Goal: Task Accomplishment & Management: Manage account settings

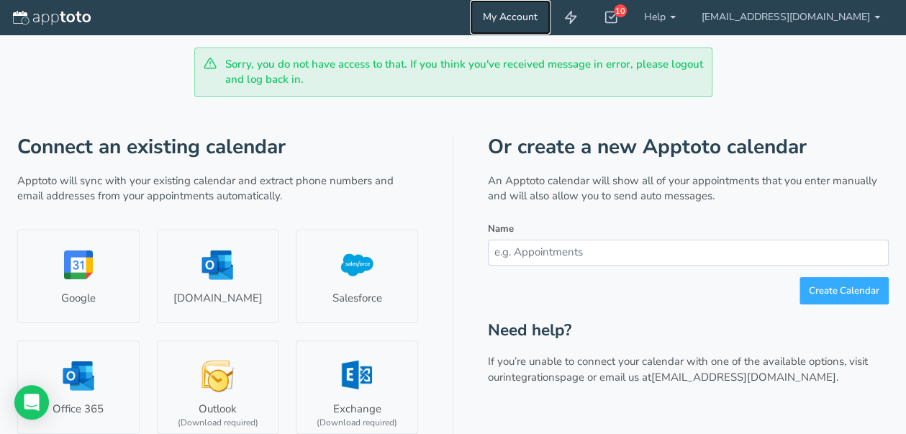
click at [551, 27] on link "My Account" at bounding box center [510, 17] width 81 height 35
click at [545, 10] on link "My Account" at bounding box center [510, 17] width 81 height 35
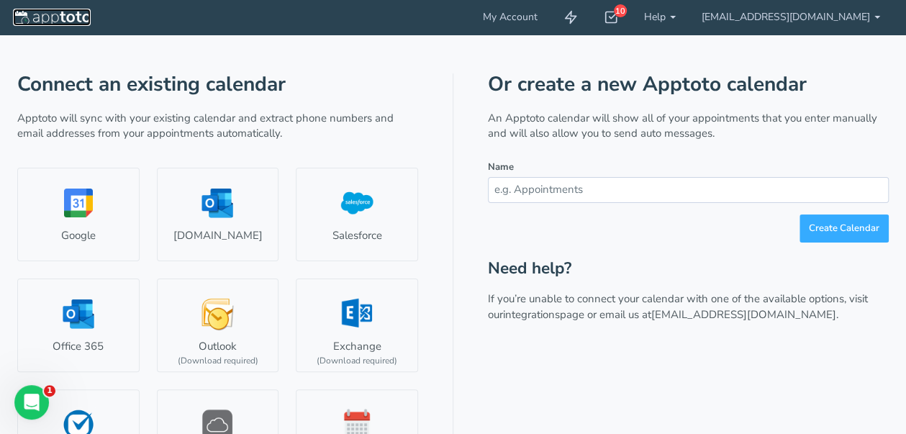
click at [48, 24] on img at bounding box center [52, 18] width 78 height 14
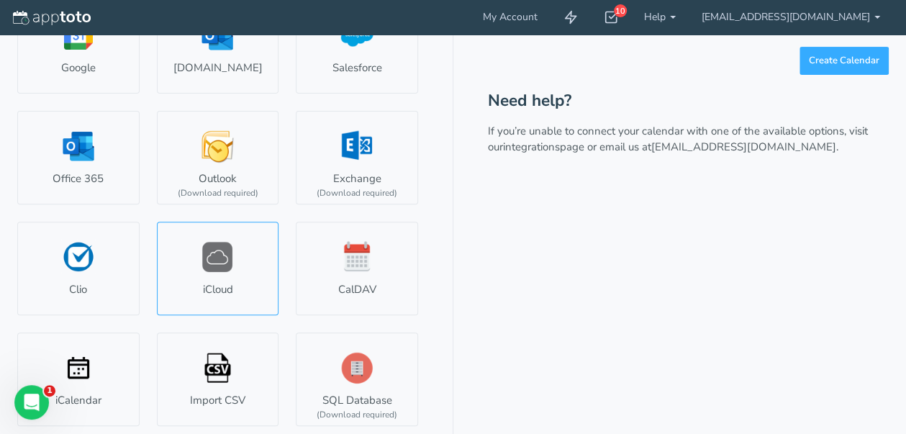
click at [203, 266] on link "iCloud" at bounding box center [218, 269] width 122 height 94
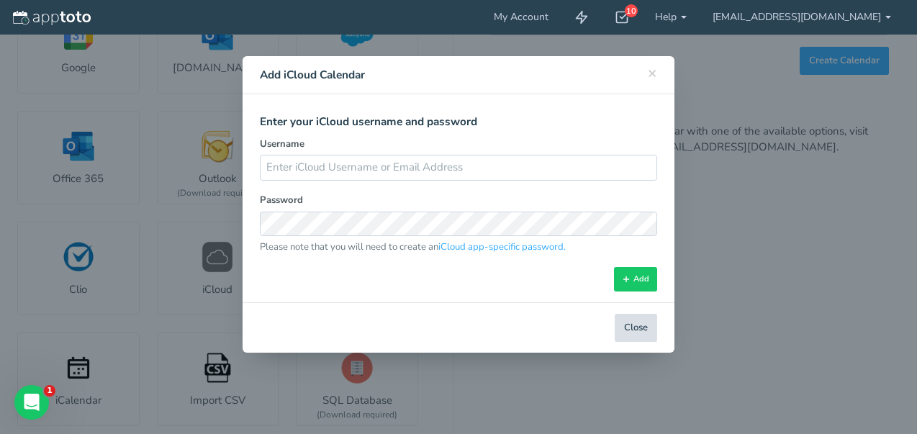
click at [642, 322] on button "Close" at bounding box center [636, 328] width 42 height 28
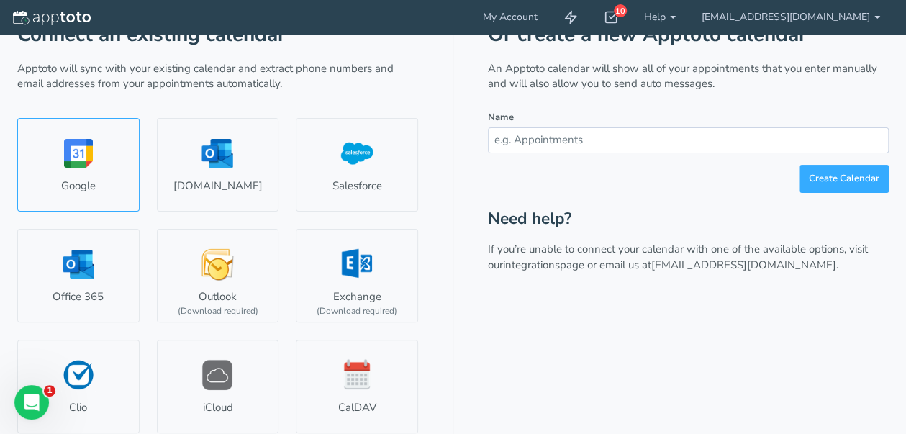
scroll to position [49, 0]
click at [72, 122] on link "Google" at bounding box center [78, 166] width 122 height 94
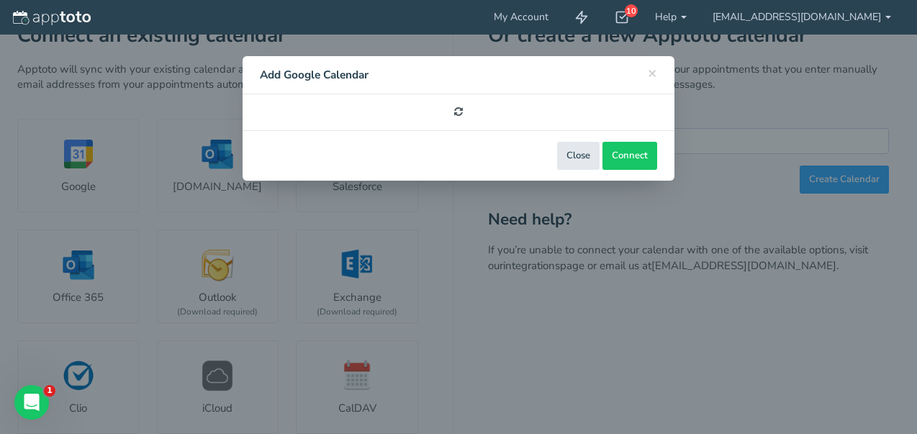
select select "number:58196"
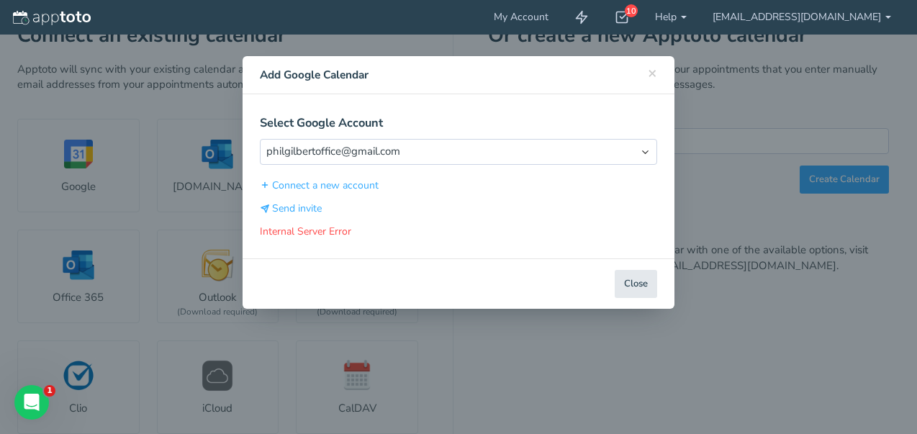
click at [632, 295] on div "Close Back Next Back Connect Connect Calendar" at bounding box center [459, 283] width 432 height 50
drag, startPoint x: 637, startPoint y: 284, endPoint x: 575, endPoint y: 220, distance: 89.6
click at [600, 258] on div "Close Back Next Back Connect Connect Calendar" at bounding box center [459, 283] width 432 height 50
click at [576, 159] on select "Select Account philgilbertoffice@gmail.com" at bounding box center [458, 151] width 397 height 25
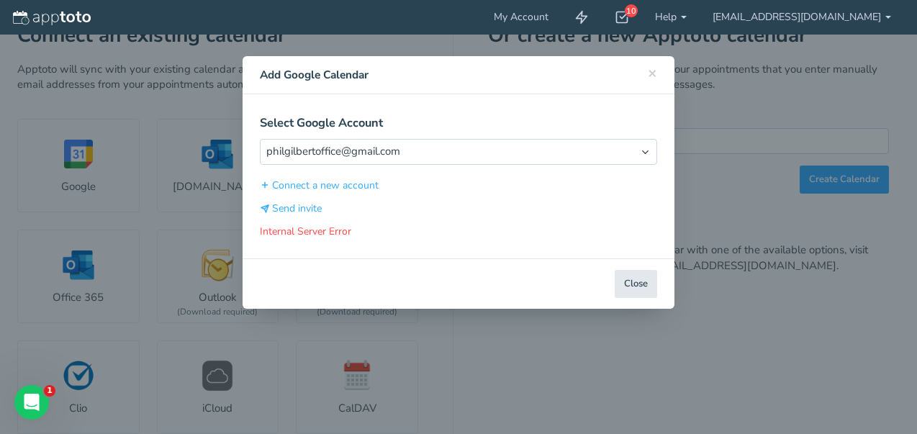
click at [312, 228] on p "Internal Server Error Hover your cursor over for more information." at bounding box center [458, 232] width 397 height 14
click at [632, 270] on button "Close" at bounding box center [636, 284] width 42 height 28
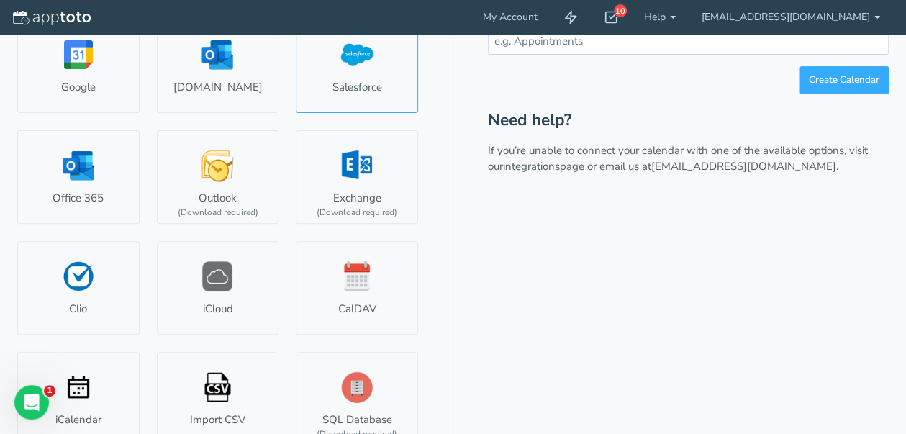
scroll to position [168, 0]
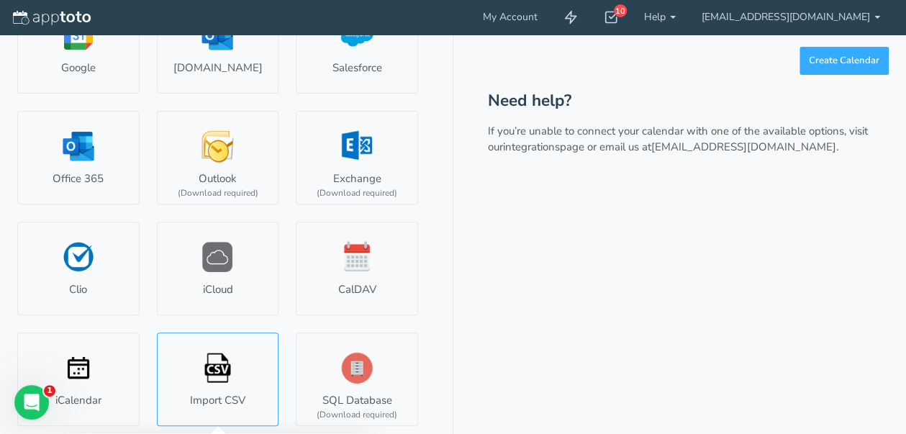
click at [181, 373] on link "Import CSV" at bounding box center [218, 380] width 122 height 94
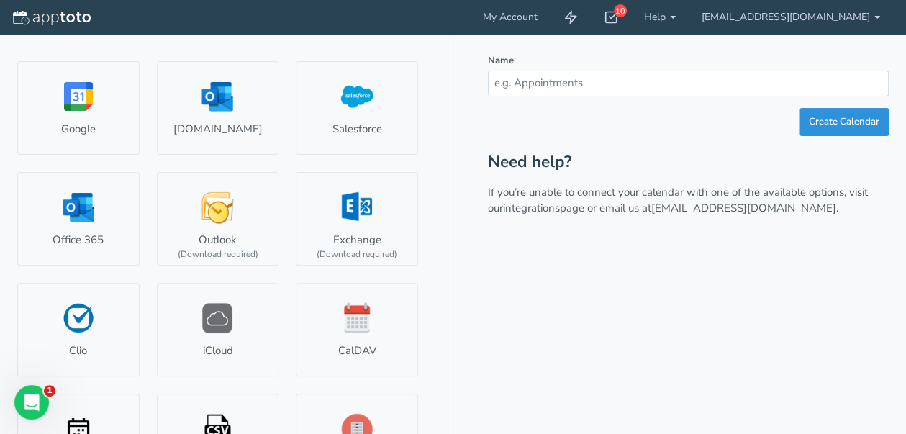
click at [866, 109] on button "Create Calendar" at bounding box center [844, 122] width 89 height 28
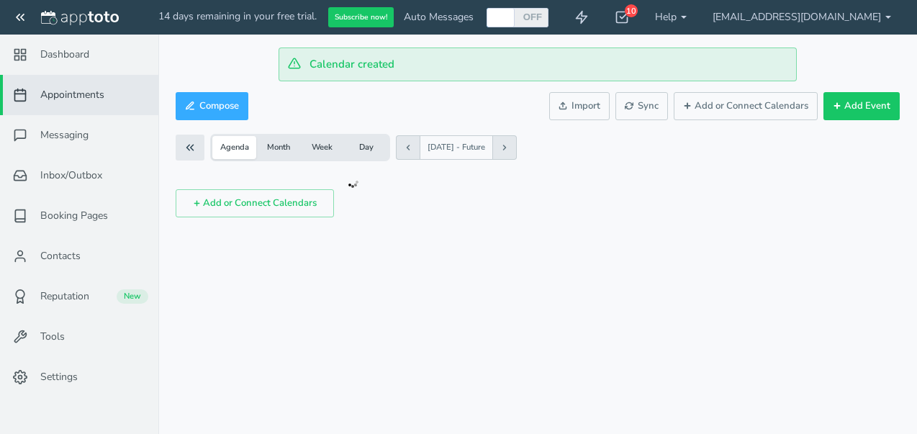
checkbox input "true"
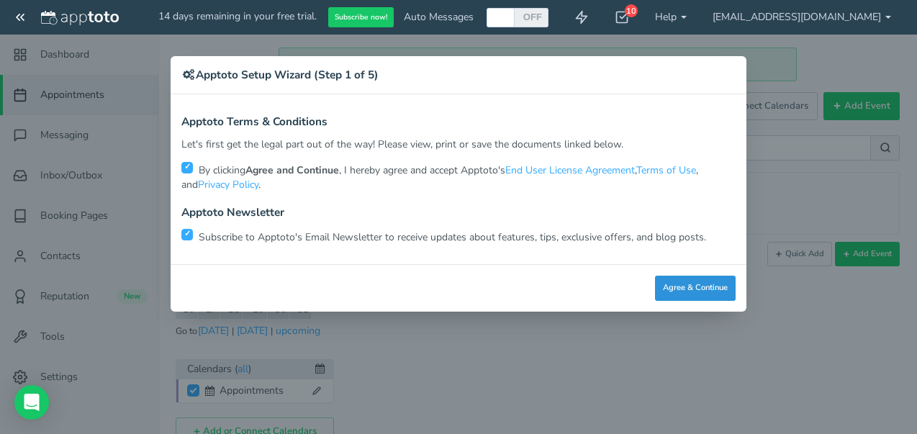
click at [693, 280] on button "Agree & Continue" at bounding box center [695, 288] width 81 height 25
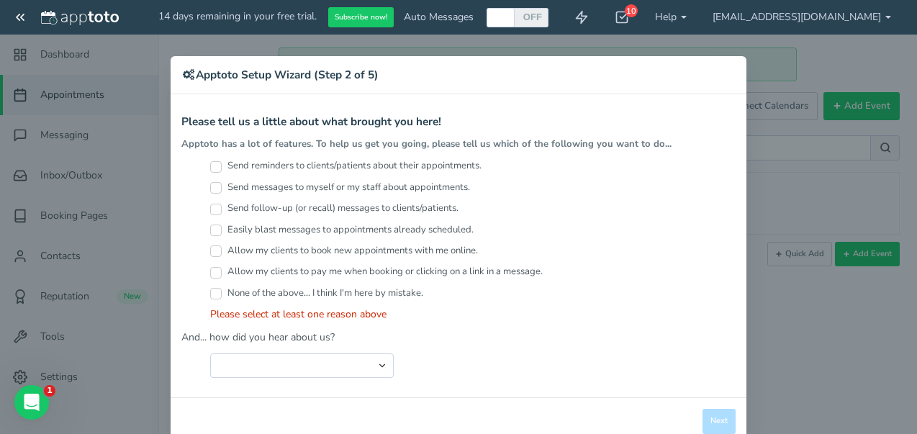
scroll to position [27, 0]
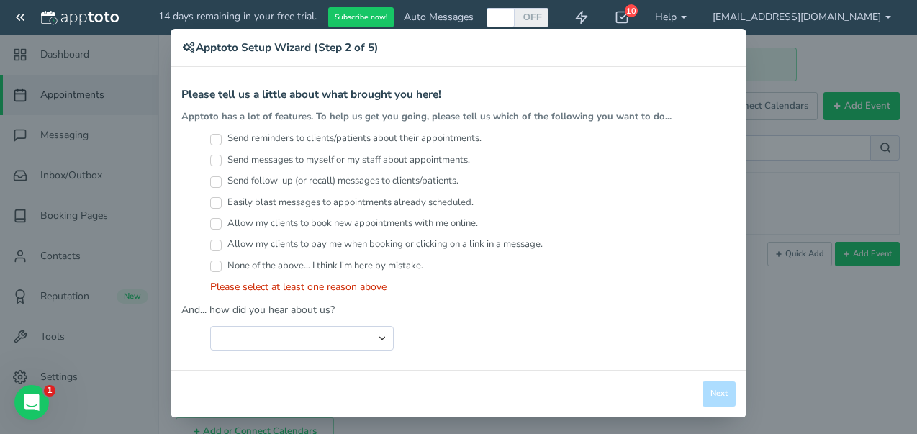
click at [303, 261] on label "None of the above... I think I'm here by mistake." at bounding box center [316, 266] width 213 height 14
click at [222, 261] on input "None of the above... I think I'm here by mistake." at bounding box center [216, 267] width 12 height 12
checkbox input "true"
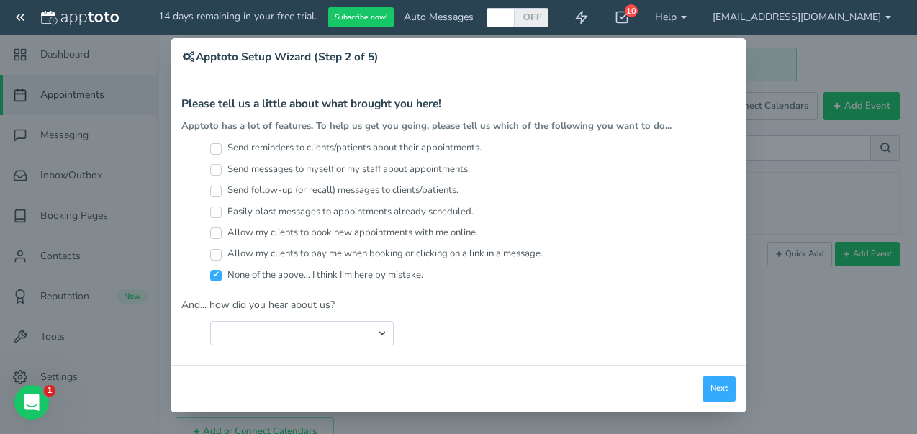
scroll to position [13, 0]
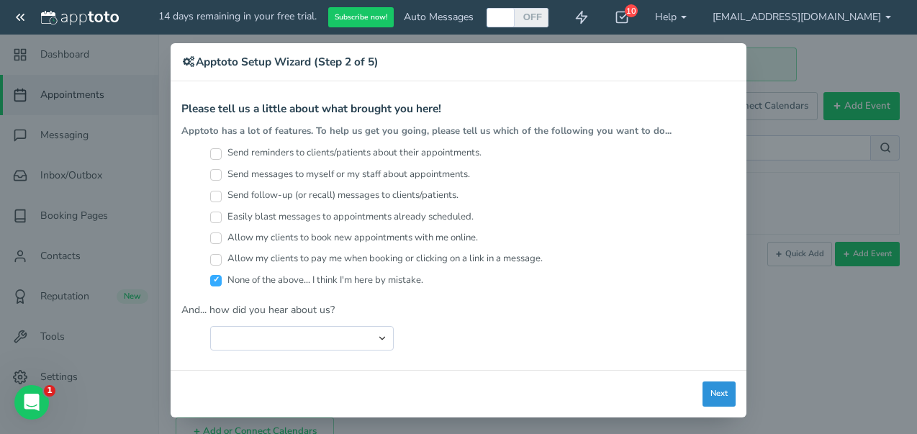
click at [711, 387] on button "Next" at bounding box center [719, 394] width 33 height 25
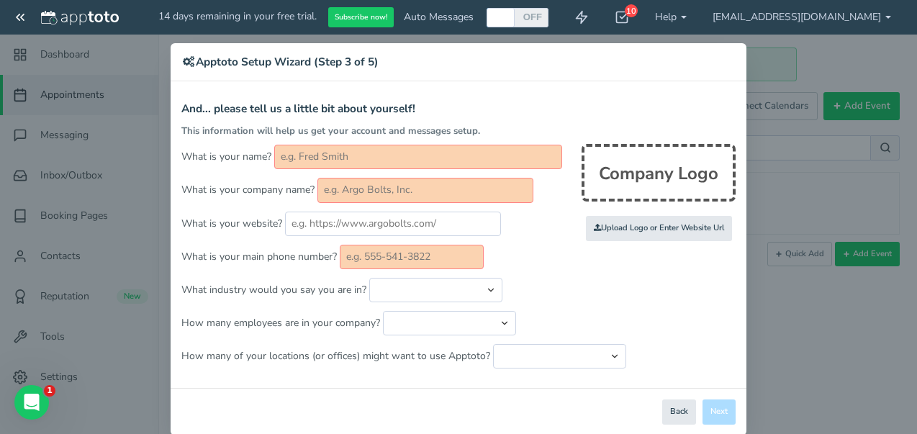
scroll to position [31, 0]
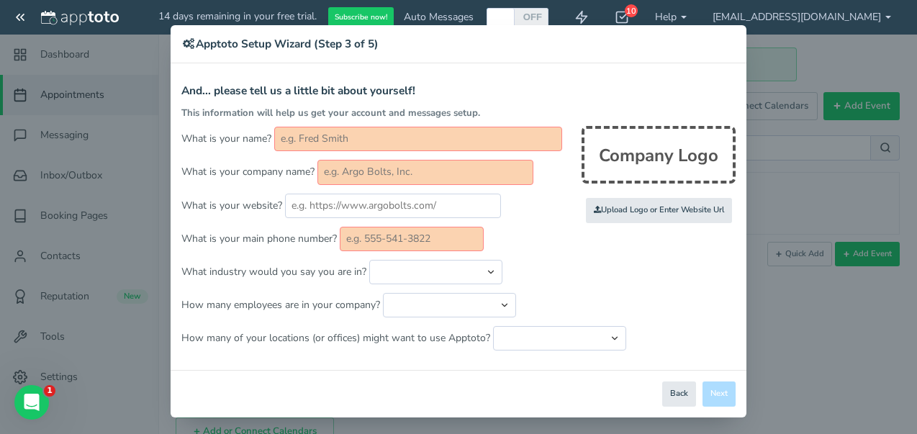
click at [377, 132] on input "text" at bounding box center [418, 139] width 288 height 24
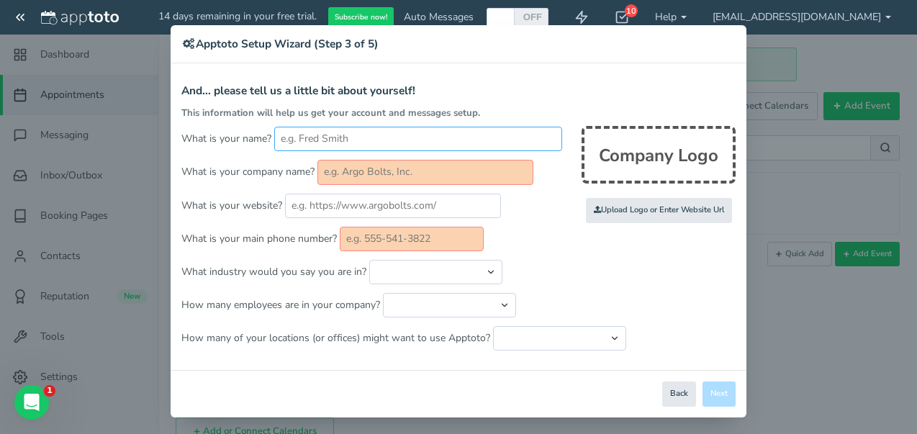
type input "M"
type input "Phil Gilbert"
click at [369, 179] on input "text" at bounding box center [426, 172] width 216 height 24
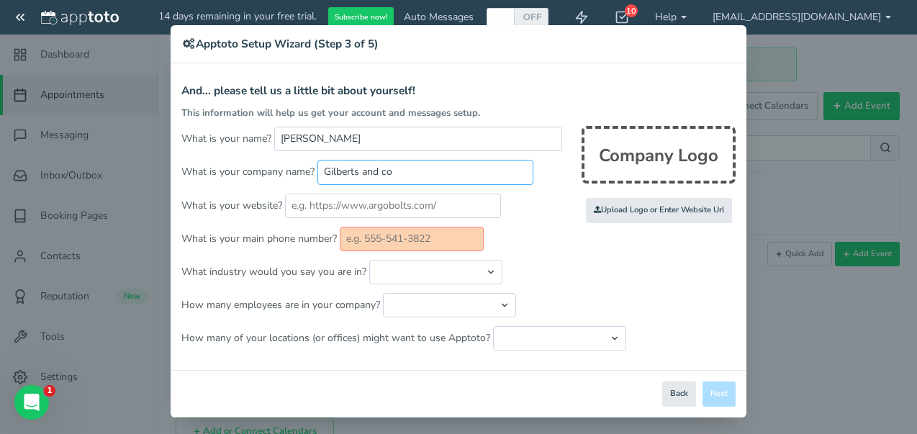
click at [369, 179] on input "Gilberts and co" at bounding box center [426, 172] width 216 height 24
type input "Gilberts & co"
click at [338, 206] on input "text" at bounding box center [393, 206] width 216 height 24
type input "https://gilbertworld.com"
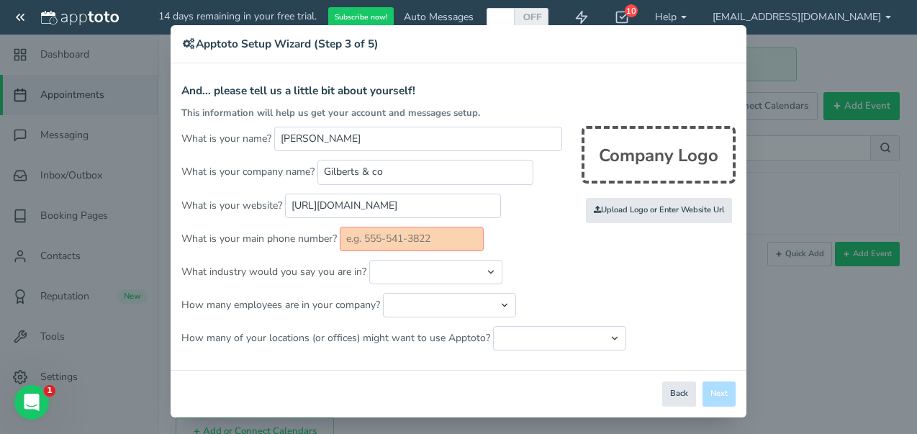
click at [401, 248] on input "text" at bounding box center [412, 239] width 144 height 24
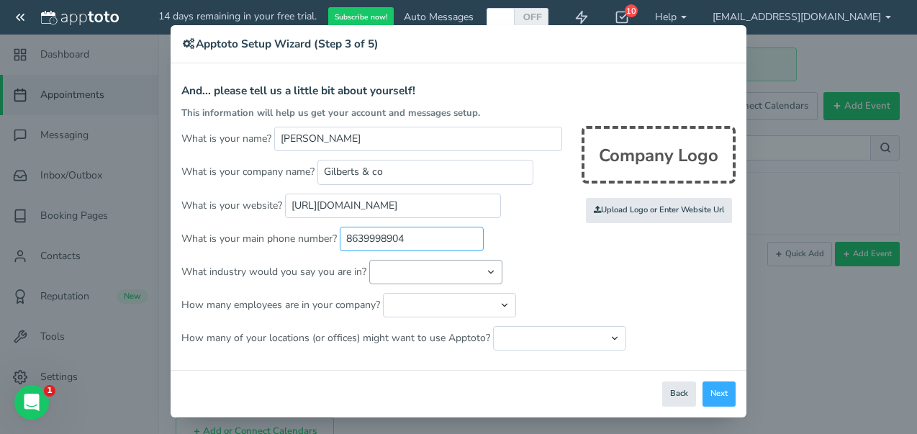
type input "8639998904"
click at [447, 279] on select "Automotive Cleaning Services Consulting Education - Classroom Education - Admis…" at bounding box center [435, 272] width 133 height 24
select select "string:Consulting"
click at [369, 260] on select "Automotive Cleaning Services Consulting Education - Classroom Education - Admis…" at bounding box center [435, 272] width 133 height 24
click at [426, 283] on form "And... please tell us a little bit about yourself! This information will help u…" at bounding box center [458, 218] width 554 height 266
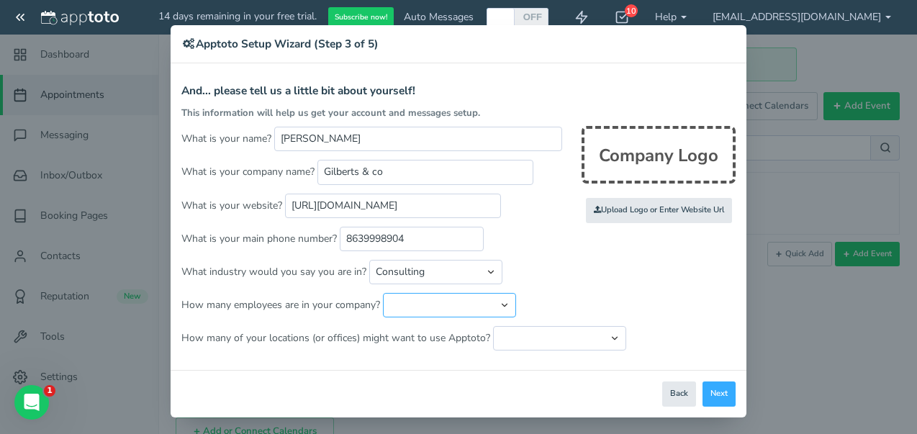
click at [429, 304] on select "Just me 1 to 5 6 to 10 11 to 25 26 to 50 51 to 100 101 to 500 501 to 1000 More …" at bounding box center [449, 305] width 133 height 24
select select "string:1..5"
click at [383, 293] on select "Just me 1 to 5 6 to 10 11 to 25 26 to 50 51 to 100 101 to 500 501 to 1000 More …" at bounding box center [449, 305] width 133 height 24
click at [521, 348] on div "Apptoto Terms & Conditions Let's first get the legal part out of the way! Pleas…" at bounding box center [459, 216] width 576 height 307
click at [516, 331] on select "Just one location 2 3 4 5 6 to 10 11 to 25 26 to 50 More than 50" at bounding box center [559, 338] width 133 height 24
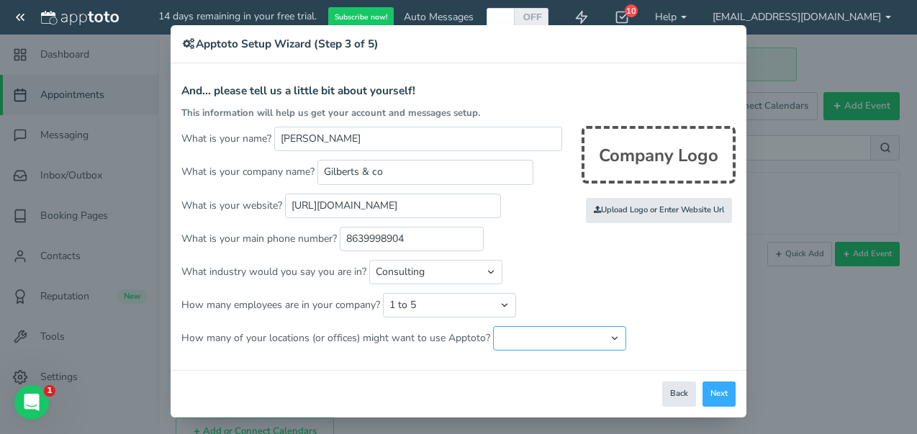
select select "string:1"
click at [493, 326] on select "Just one location 2 3 4 5 6 to 10 11 to 25 26 to 50 More than 50" at bounding box center [559, 338] width 133 height 24
click at [712, 382] on button "Next" at bounding box center [719, 394] width 33 height 25
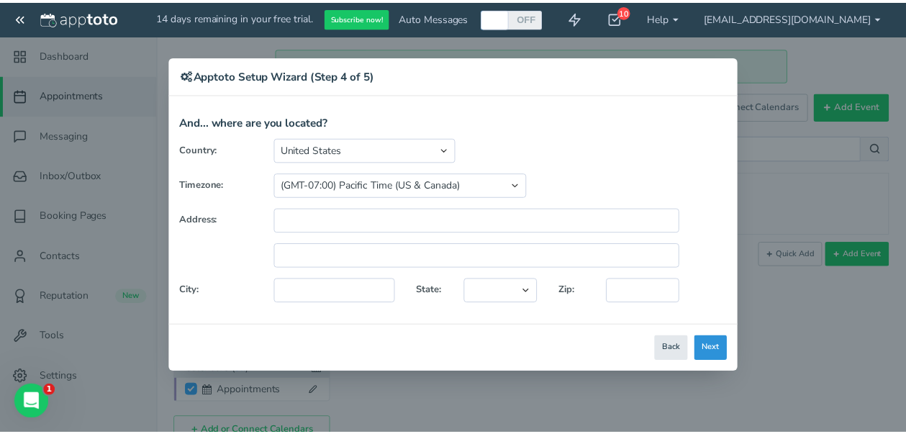
scroll to position [0, 0]
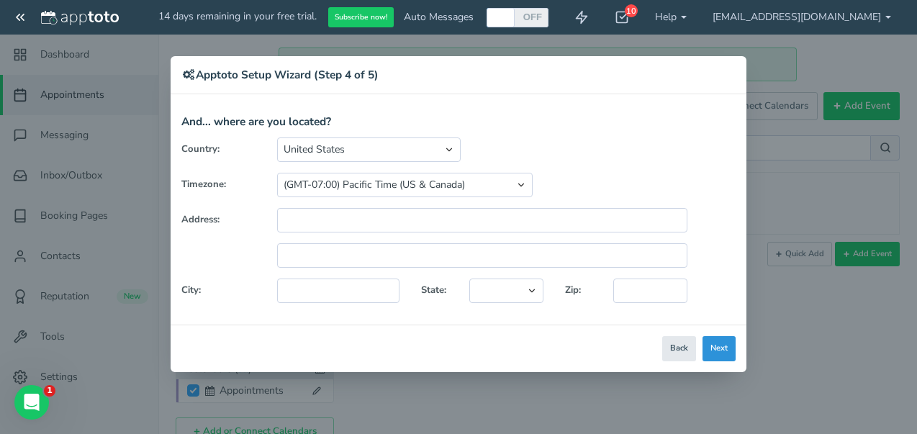
click at [721, 345] on button "Next" at bounding box center [719, 348] width 33 height 25
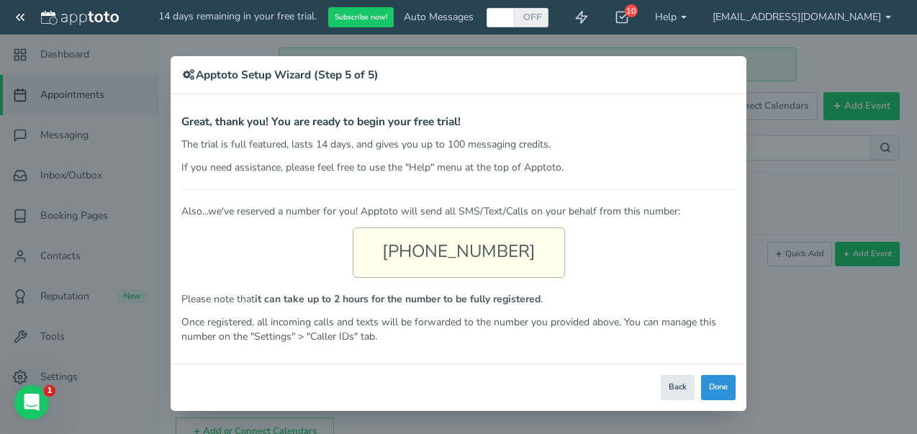
click at [713, 148] on p "The trial is full featured, lasts 14 days, and gives you up to 100 messaging cr…" at bounding box center [458, 145] width 554 height 14
click at [712, 382] on button "Done" at bounding box center [718, 387] width 35 height 25
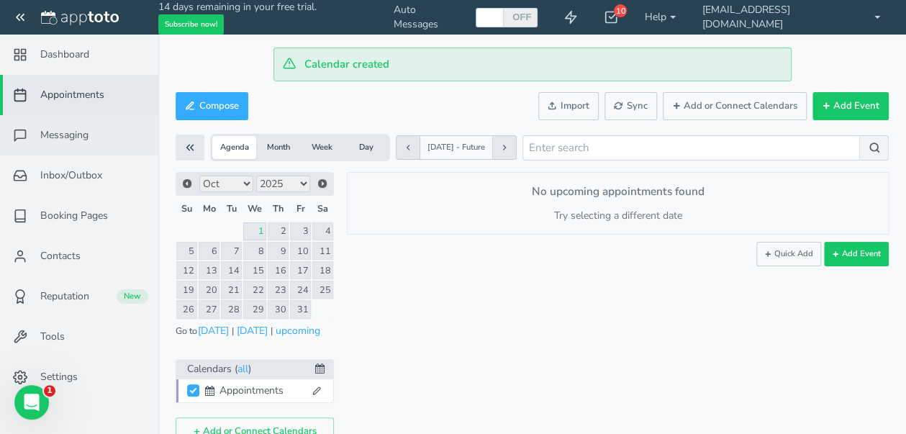
click at [108, 136] on link "Messaging" at bounding box center [79, 135] width 158 height 40
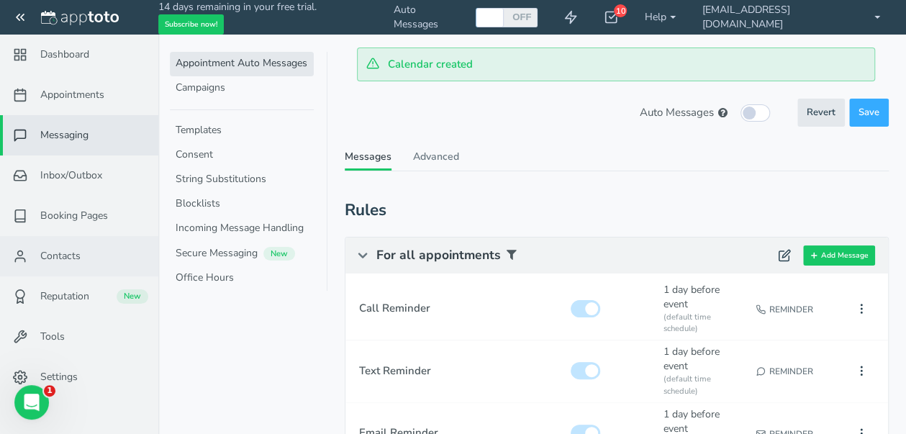
scroll to position [145, 0]
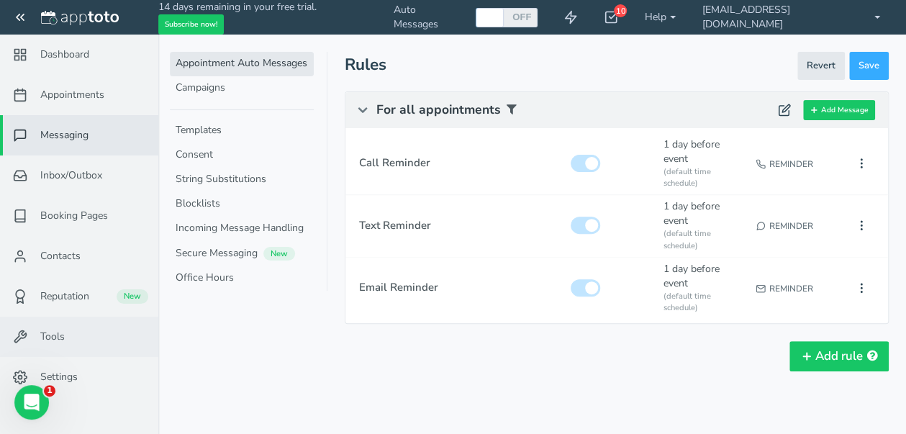
click at [78, 355] on link "Tools" at bounding box center [79, 337] width 158 height 40
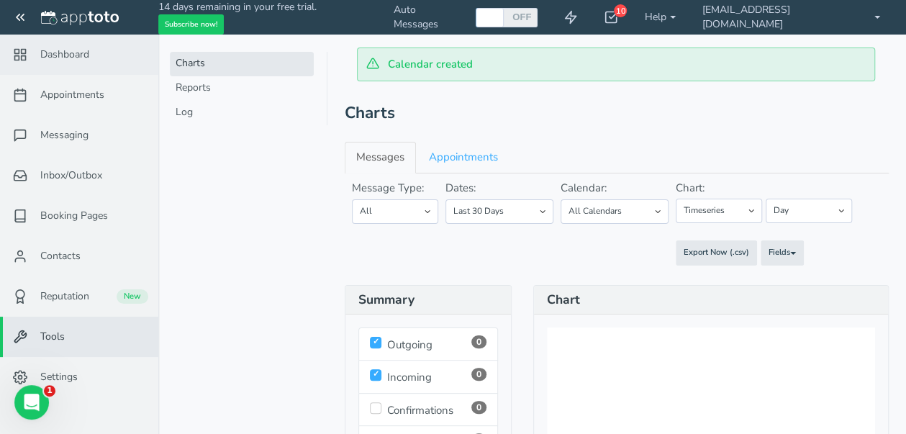
click at [91, 67] on link "Dashboard" at bounding box center [79, 55] width 158 height 40
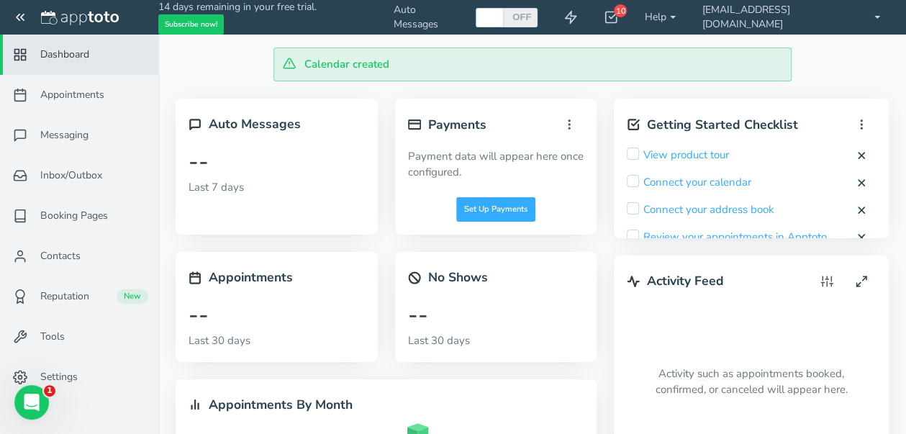
click at [251, 163] on div "--" at bounding box center [277, 161] width 176 height 37
click at [249, 155] on div "--" at bounding box center [277, 161] width 176 height 37
click at [102, 116] on link "Messaging" at bounding box center [79, 135] width 158 height 40
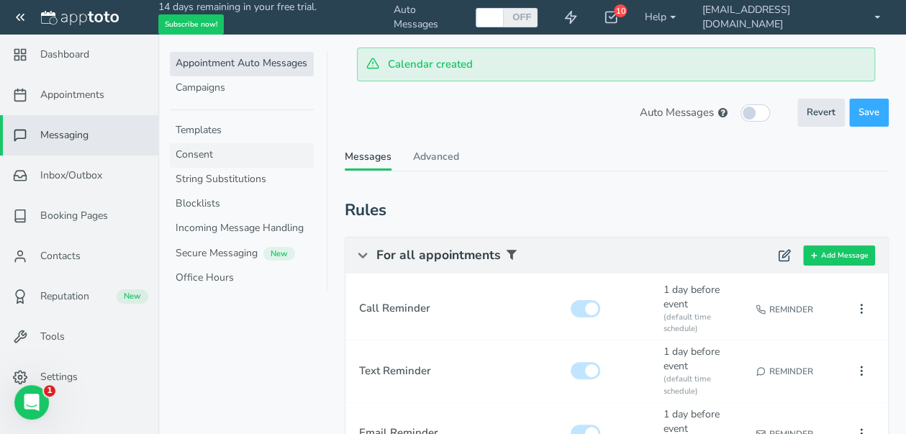
click at [208, 161] on link "Consent" at bounding box center [242, 155] width 144 height 24
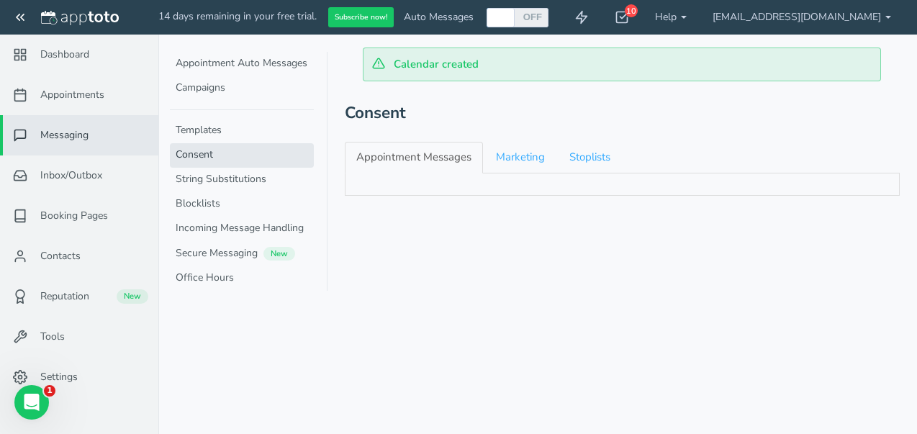
checkbox input "true"
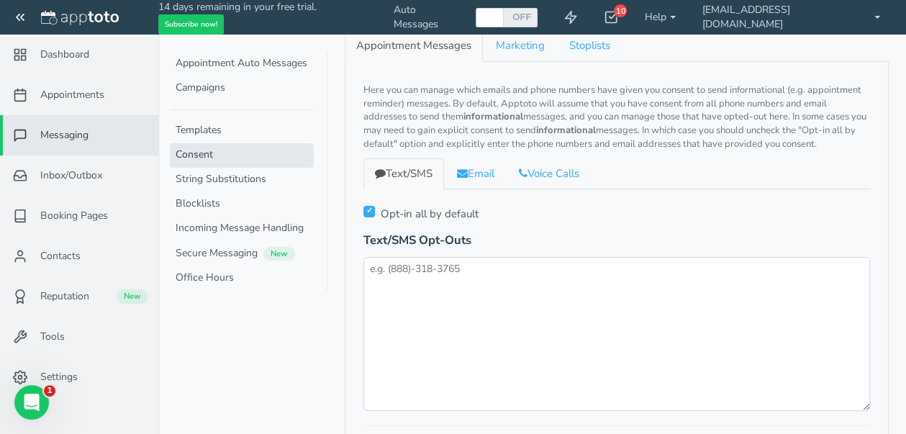
scroll to position [12, 0]
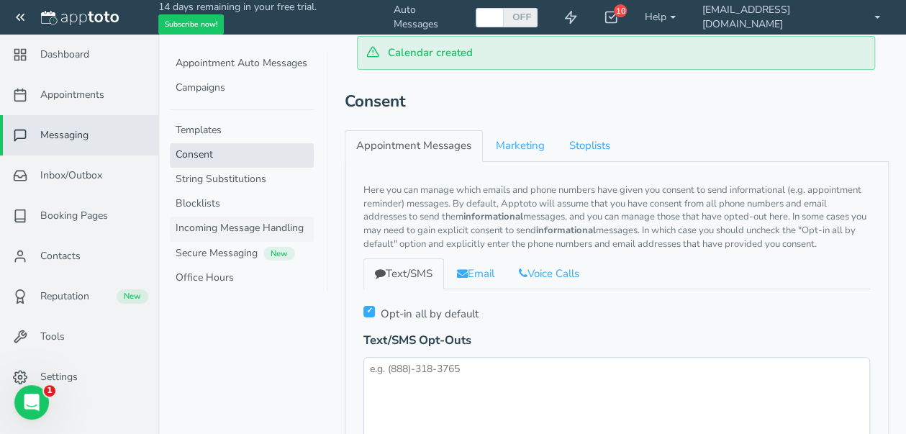
click at [233, 232] on link "Incoming Message Handling" at bounding box center [242, 229] width 144 height 24
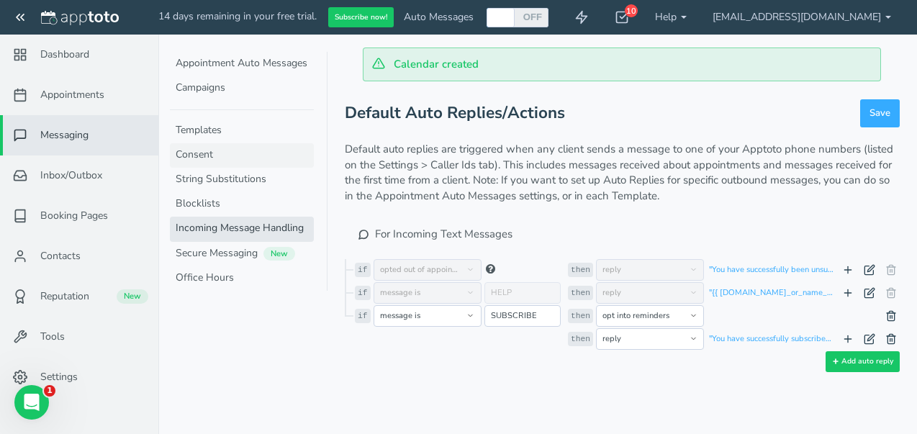
click at [214, 149] on link "Consent" at bounding box center [242, 155] width 144 height 24
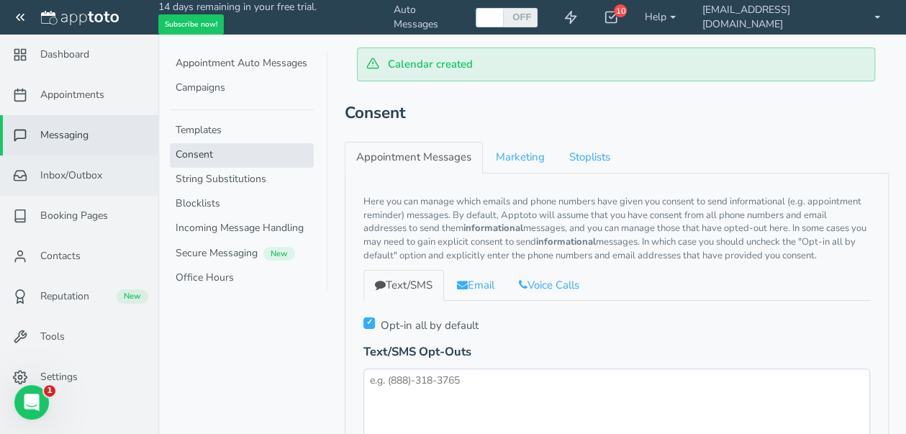
click at [82, 178] on span "Inbox/Outbox" at bounding box center [71, 175] width 62 height 14
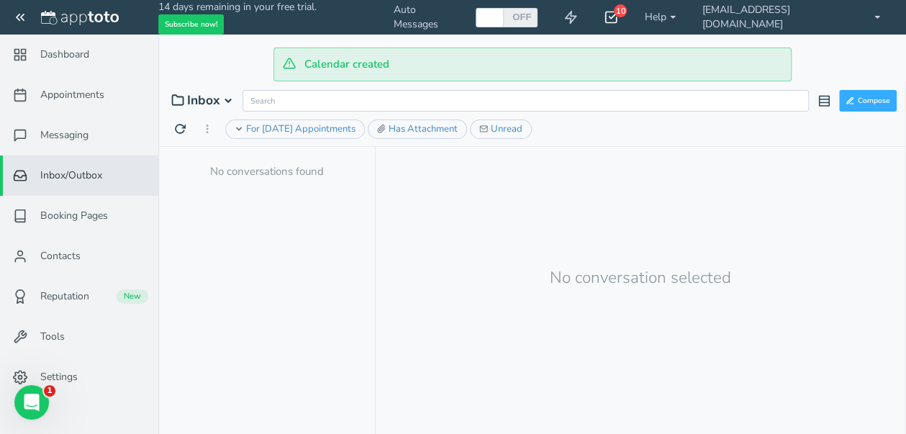
click at [618, 15] on icon at bounding box center [611, 17] width 14 height 14
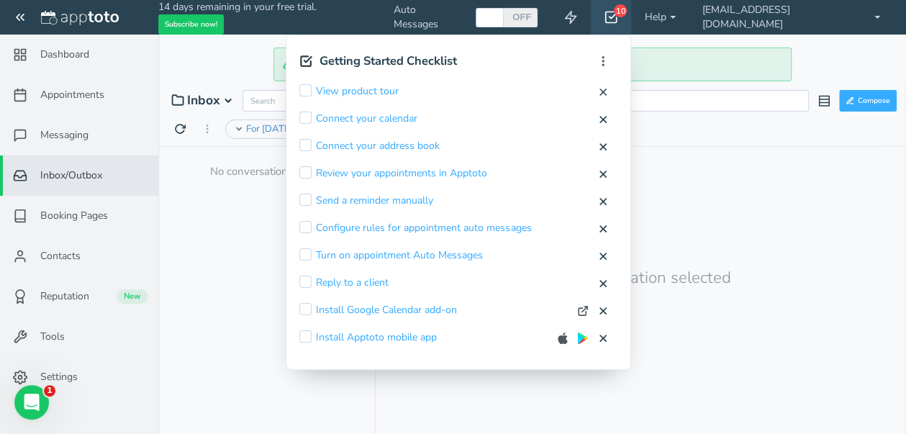
click at [618, 15] on icon at bounding box center [611, 17] width 14 height 14
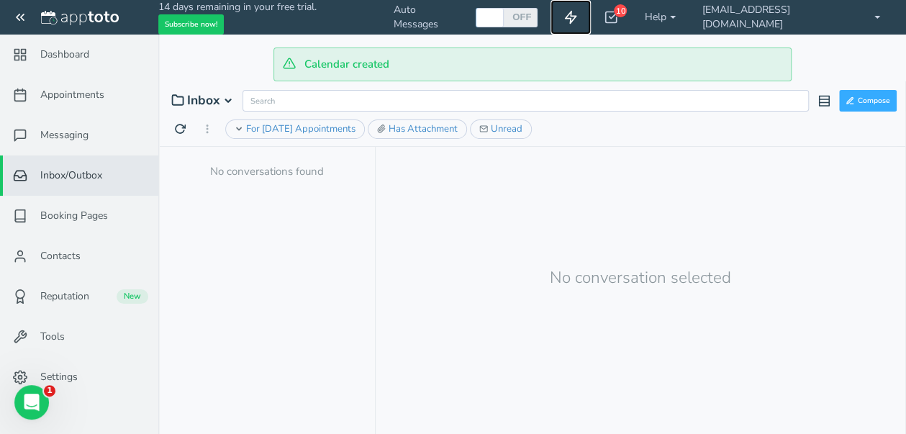
click at [577, 15] on use at bounding box center [571, 18] width 11 height 12
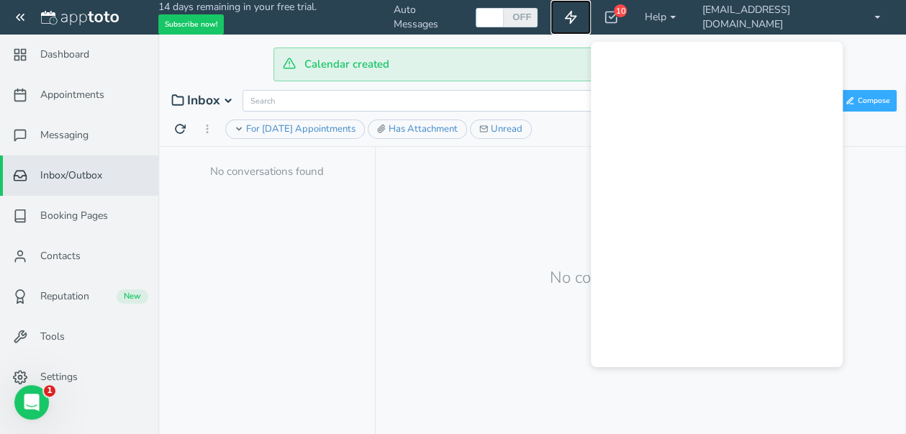
click at [577, 15] on use at bounding box center [571, 18] width 11 height 12
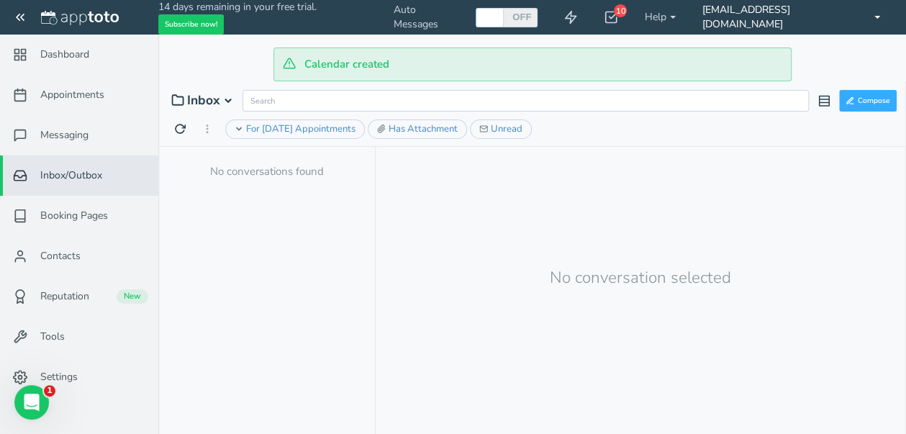
click at [752, 8] on link "[EMAIL_ADDRESS][DOMAIN_NAME]" at bounding box center [791, 17] width 204 height 35
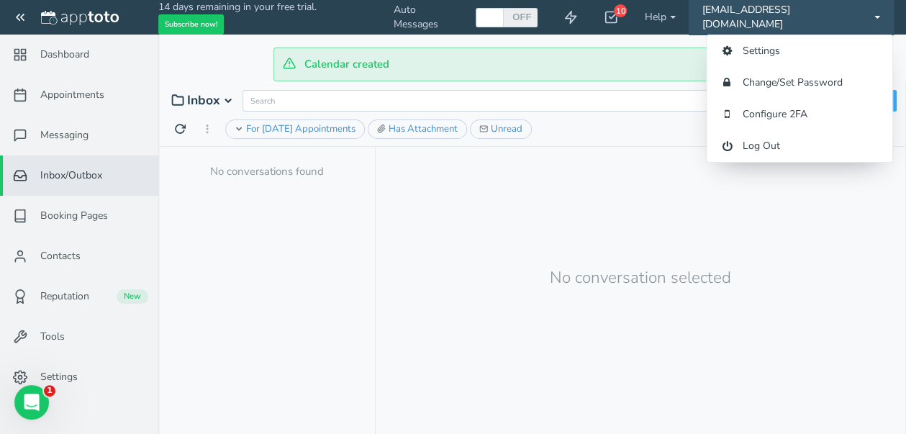
click at [752, 8] on link "[EMAIL_ADDRESS][DOMAIN_NAME]" at bounding box center [791, 17] width 204 height 35
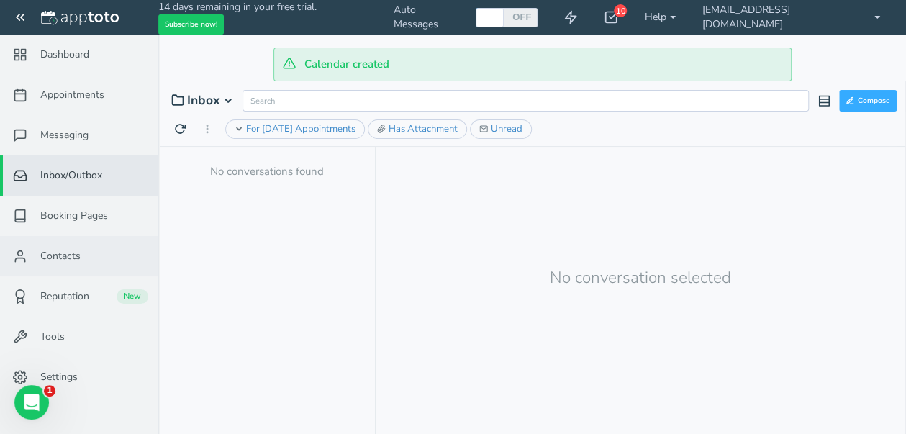
scroll to position [46, 0]
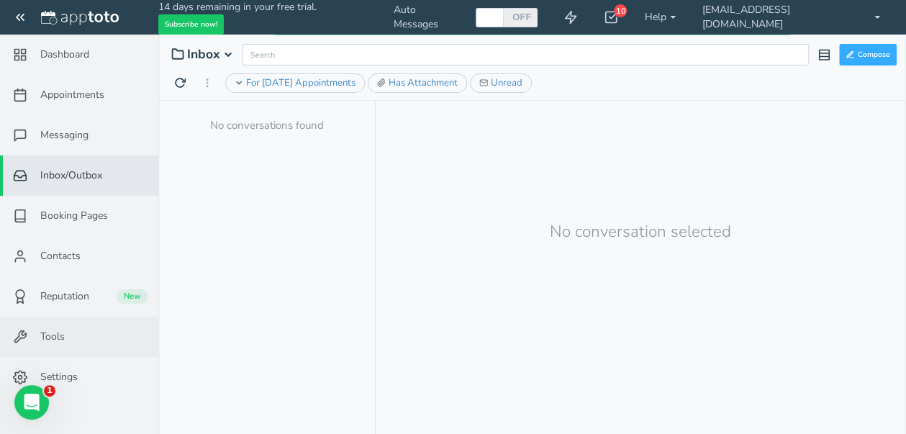
click at [63, 330] on span "Tools" at bounding box center [52, 337] width 24 height 14
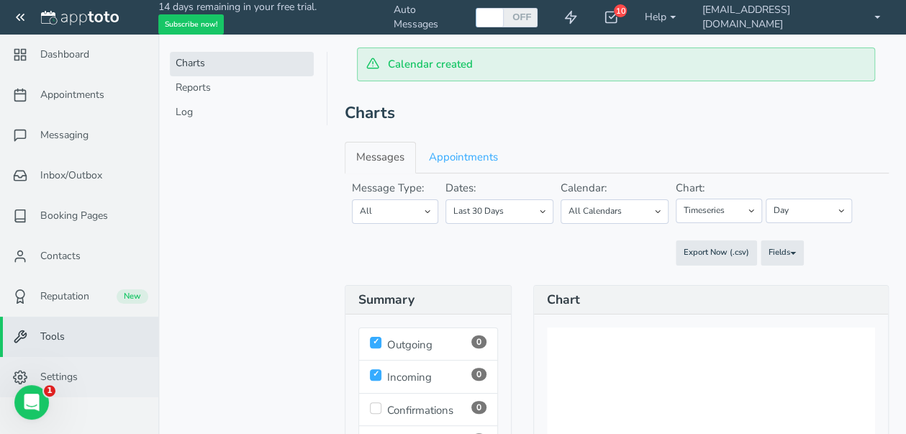
click at [82, 378] on link "Settings" at bounding box center [79, 377] width 158 height 40
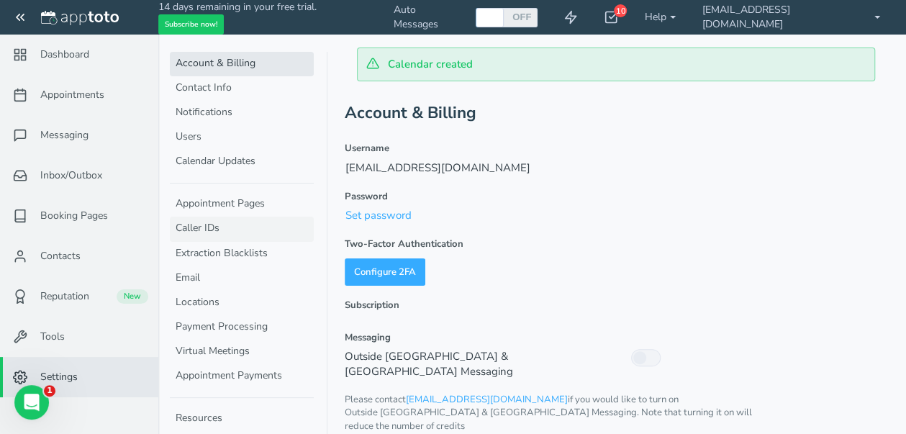
scroll to position [1, 0]
click at [229, 234] on link "Caller IDs" at bounding box center [242, 227] width 144 height 24
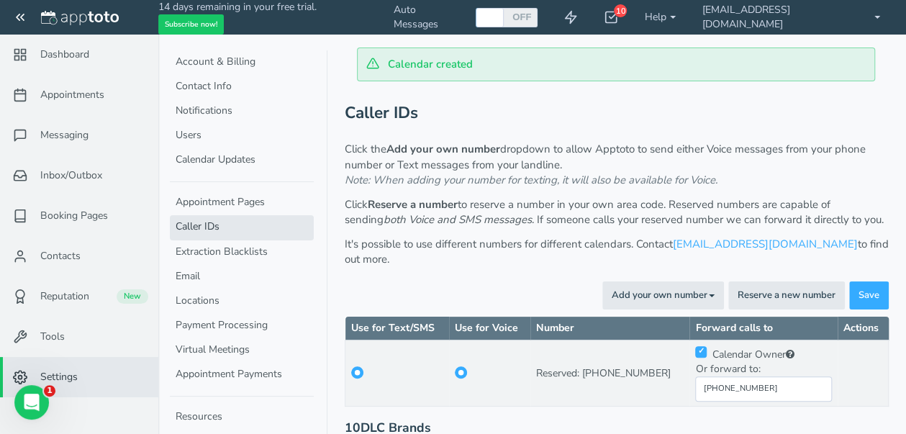
scroll to position [84, 0]
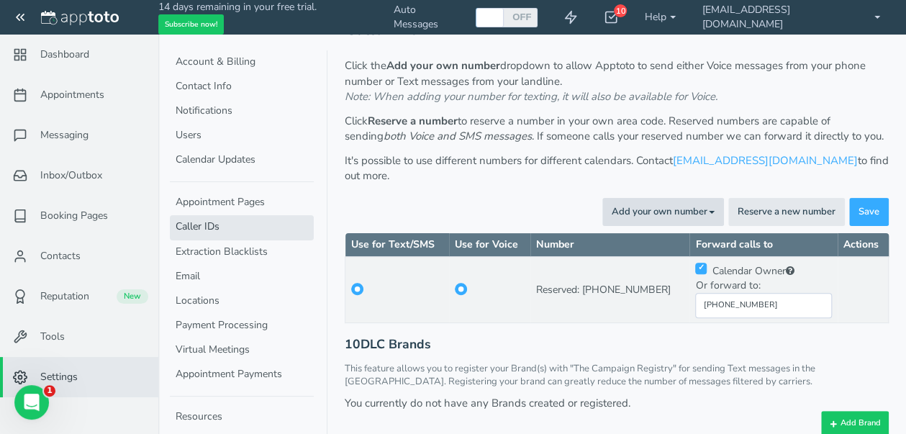
click at [638, 198] on button "Add your own number Toggle Dropdown" at bounding box center [664, 212] width 122 height 28
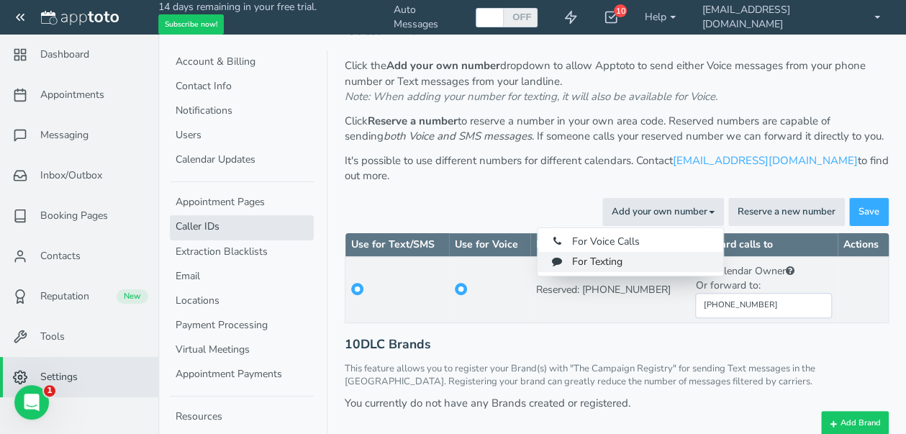
click at [629, 252] on link "For Texting" at bounding box center [631, 262] width 186 height 20
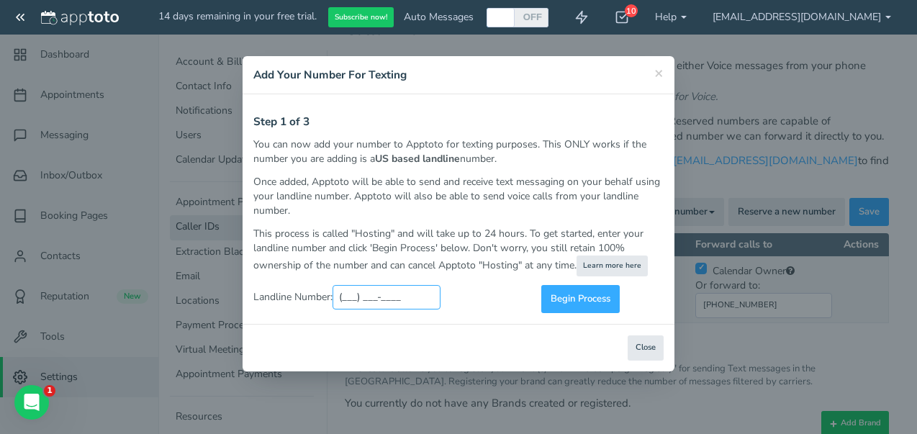
click at [400, 295] on input "(___) ___-____" at bounding box center [387, 297] width 108 height 24
type input "[PHONE_NUMBER]"
click at [582, 305] on span "Begin Process" at bounding box center [581, 299] width 60 height 14
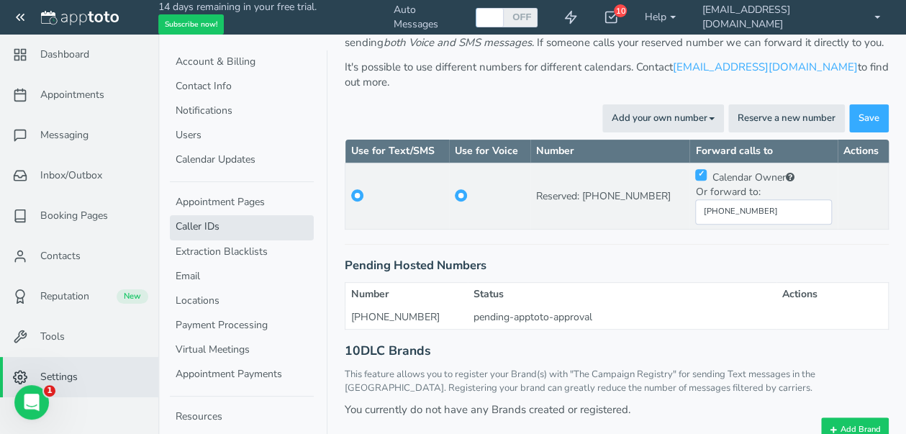
scroll to position [183, 0]
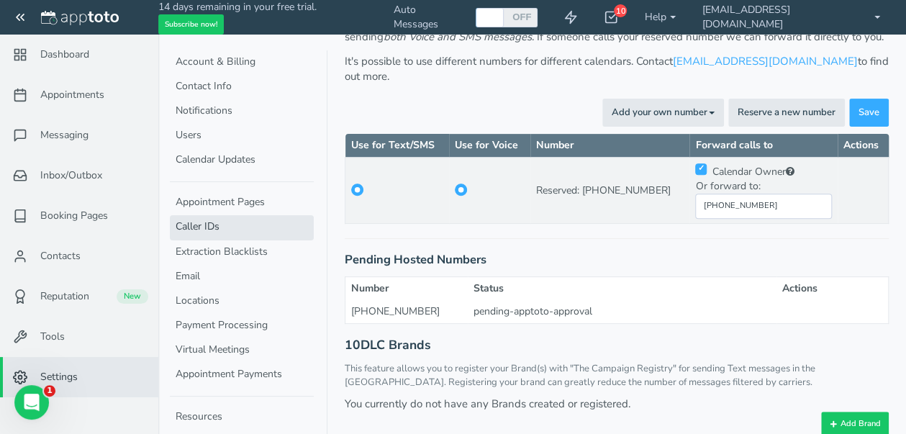
click at [593, 305] on div "pending-apptoto-approval" at bounding box center [623, 312] width 298 height 14
click at [642, 107] on button "Add your own number Toggle Dropdown" at bounding box center [664, 113] width 122 height 28
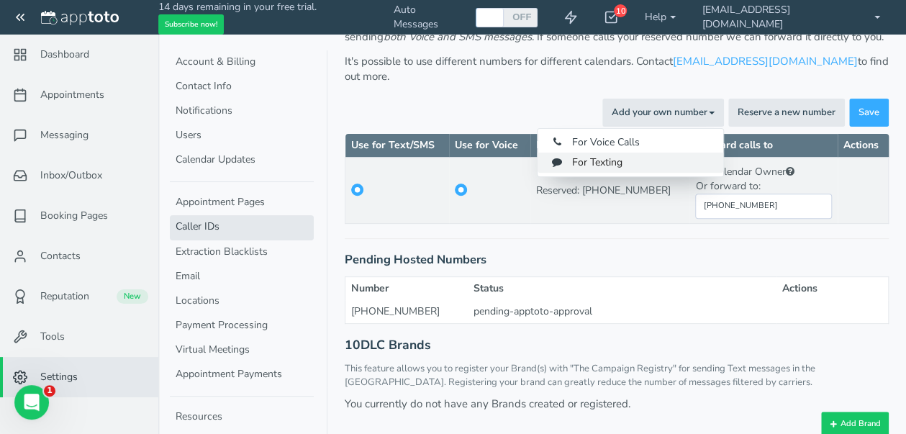
click at [620, 153] on link "For Texting" at bounding box center [631, 163] width 186 height 20
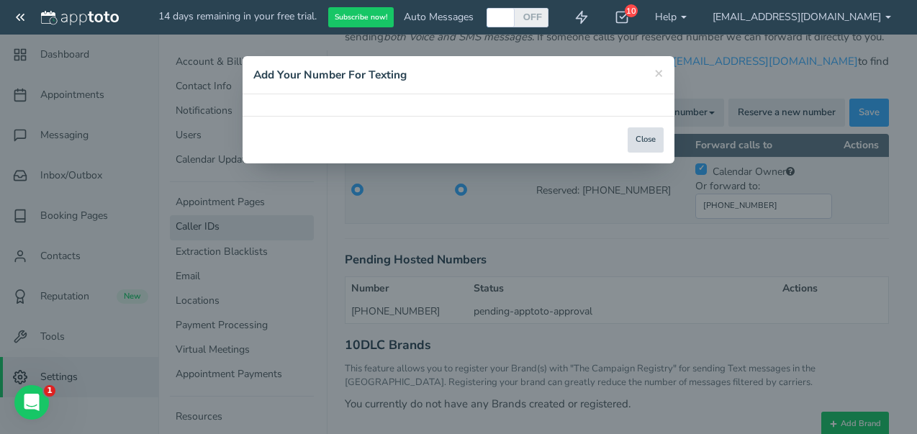
click at [647, 142] on button "Close" at bounding box center [646, 139] width 36 height 25
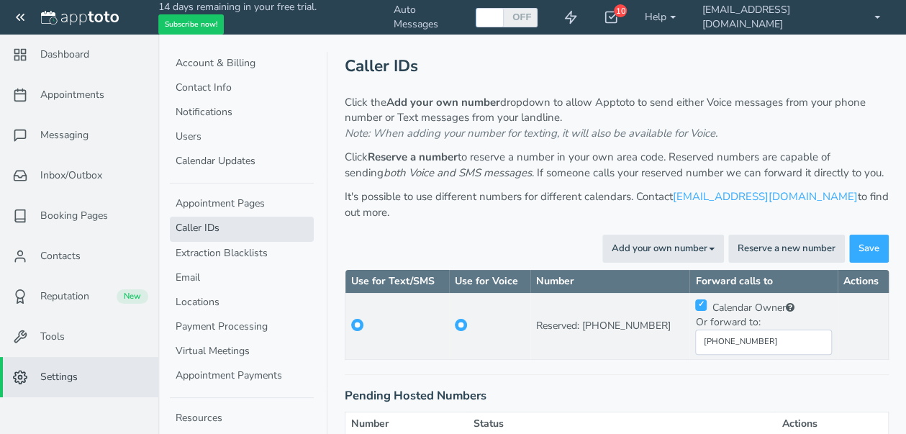
scroll to position [137, 0]
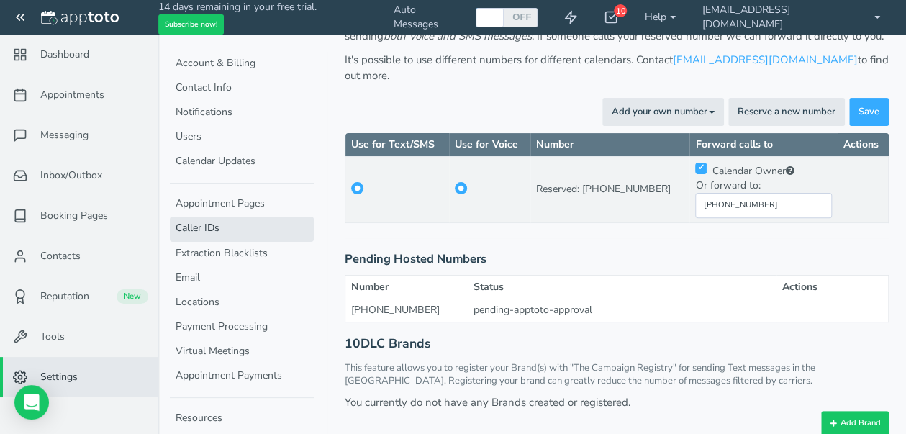
click at [489, 303] on div "pending-apptoto-approval" at bounding box center [623, 310] width 298 height 14
click at [475, 276] on th "Status" at bounding box center [623, 288] width 310 height 24
click at [672, 100] on button "Add your own number Toggle Dropdown" at bounding box center [664, 112] width 122 height 28
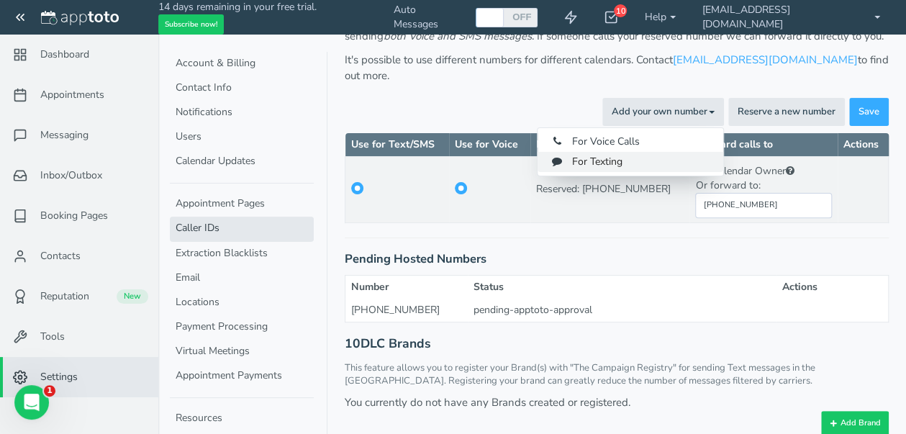
click at [598, 153] on link "For Texting" at bounding box center [631, 162] width 186 height 20
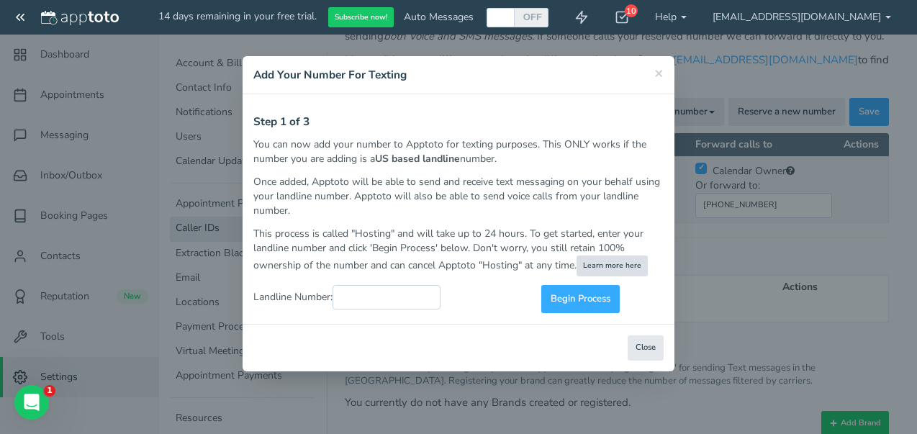
click at [602, 266] on link "Learn more here" at bounding box center [612, 266] width 71 height 21
click at [663, 70] on span "×" at bounding box center [658, 73] width 9 height 20
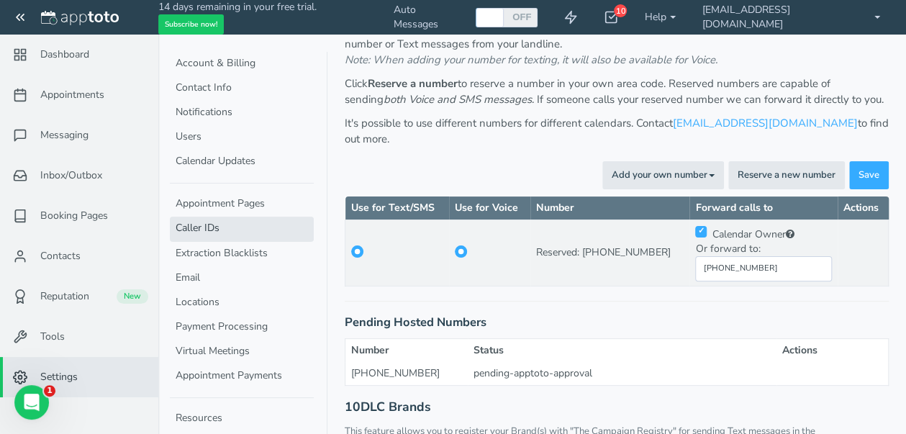
scroll to position [137, 0]
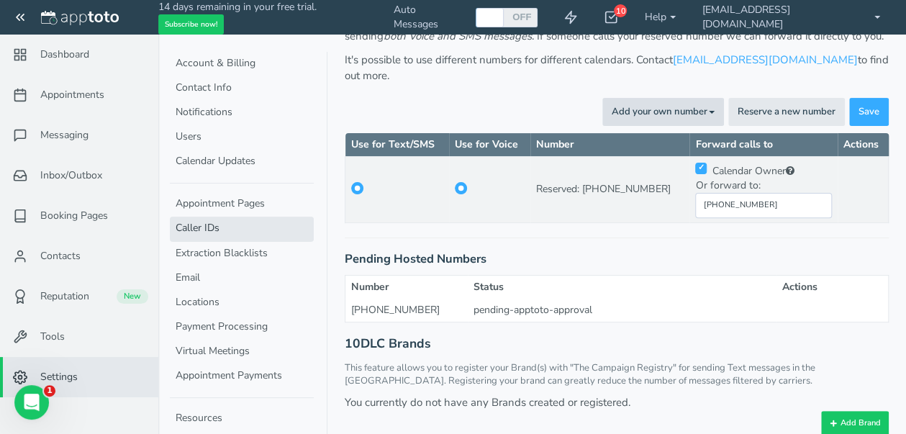
click at [612, 98] on button "Add your own number Toggle Dropdown" at bounding box center [664, 112] width 122 height 28
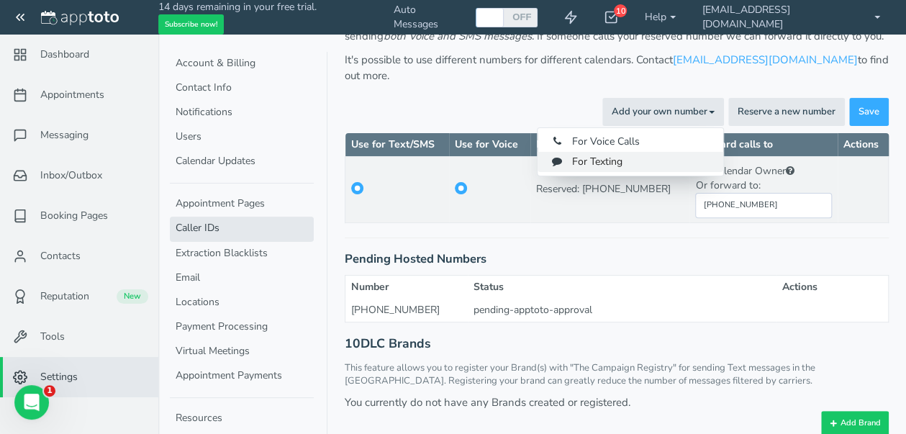
click at [616, 152] on link "For Texting" at bounding box center [631, 162] width 186 height 20
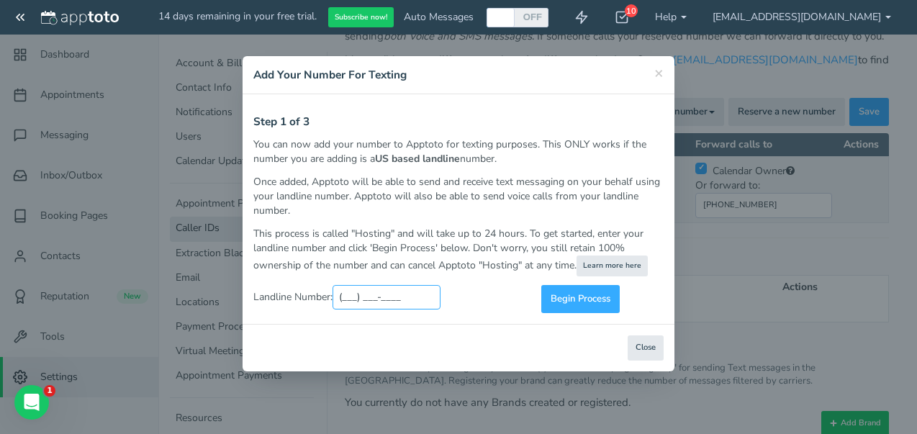
click at [416, 286] on input "(___) ___-____" at bounding box center [387, 297] width 108 height 24
type input "(203) ___-____"
type input "(___) ___-____"
type input "(203) 296-4357"
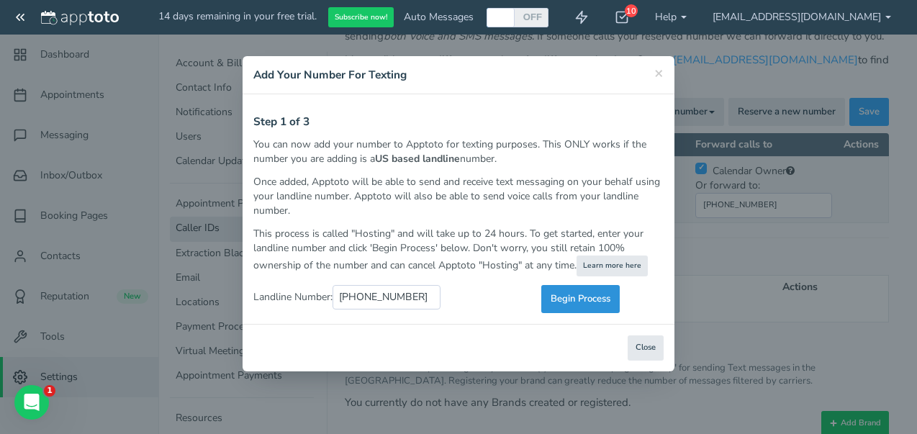
click at [564, 294] on span "Begin Process" at bounding box center [581, 299] width 60 height 14
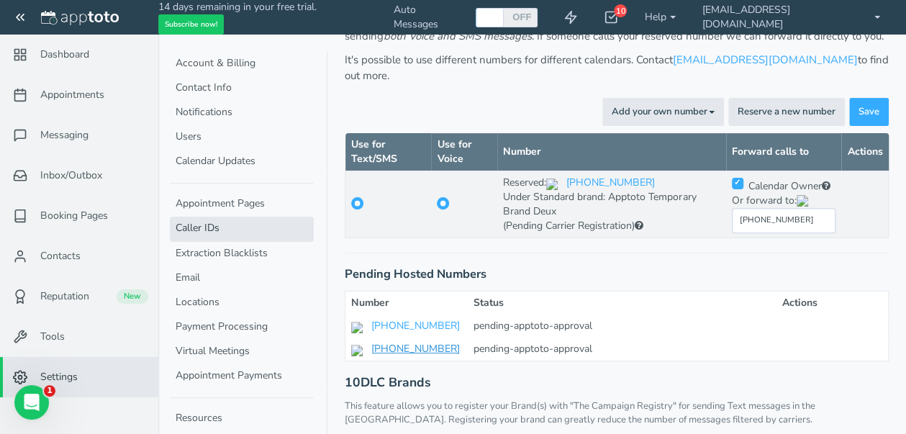
click at [392, 345] on span "[PHONE_NUMBER]" at bounding box center [405, 349] width 109 height 14
